Goal: Find specific page/section: Find specific page/section

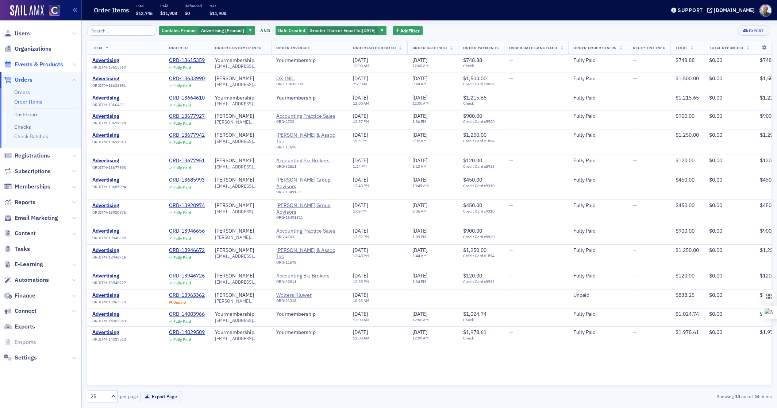
click at [32, 65] on span "Events & Products" at bounding box center [39, 65] width 49 height 8
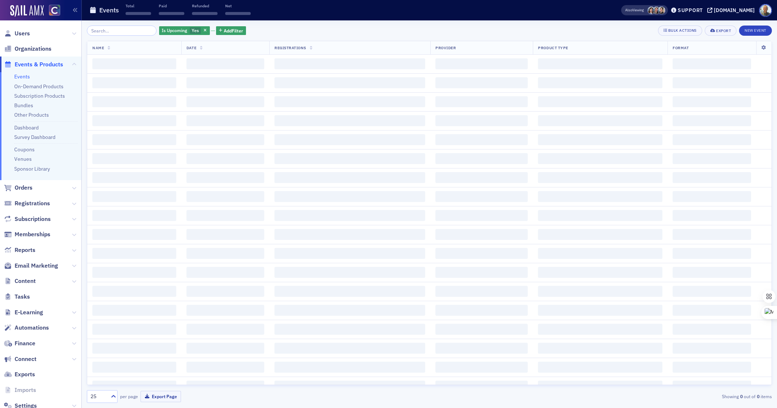
click at [22, 76] on link "Events" at bounding box center [22, 76] width 16 height 7
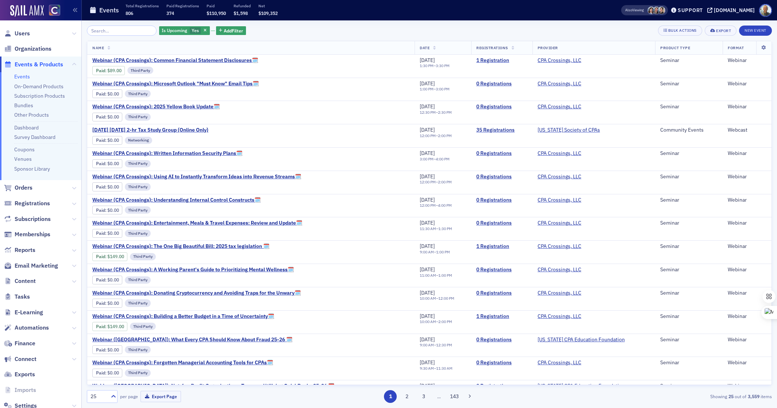
click at [117, 31] on input "search" at bounding box center [122, 31] width 70 height 10
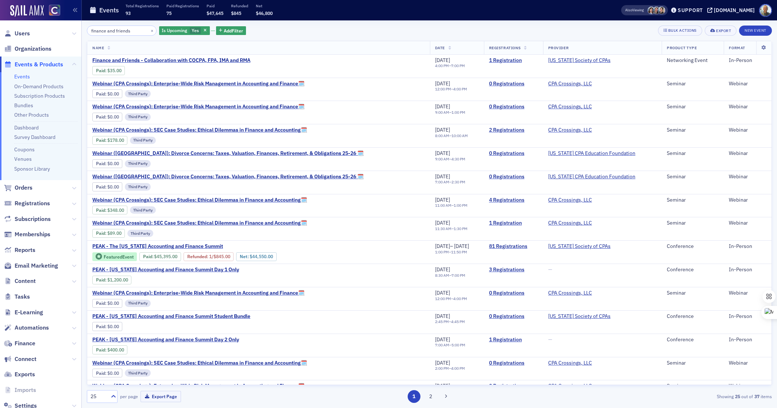
type input "finance and friends"
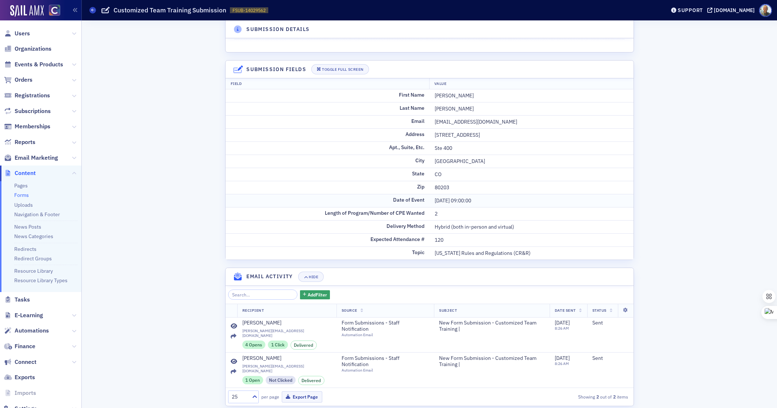
scroll to position [53, 0]
click at [362, 323] on span "Form Submissions - Staff Notification" at bounding box center [381, 324] width 81 height 13
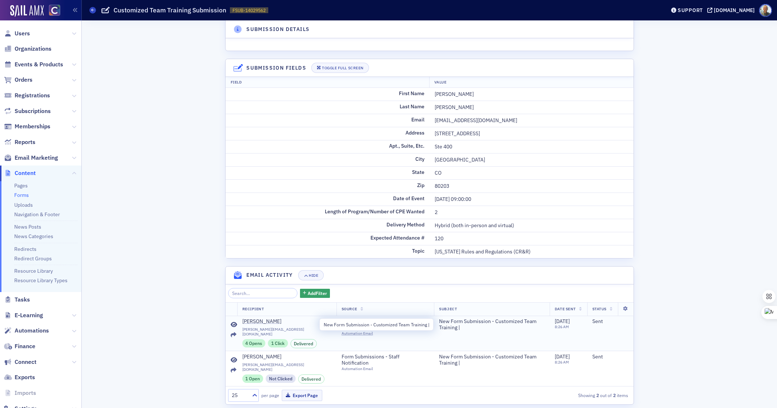
click at [516, 321] on span "New Form Submission - Customized Team Training |" at bounding box center [491, 324] width 105 height 13
